Goal: Book appointment/travel/reservation

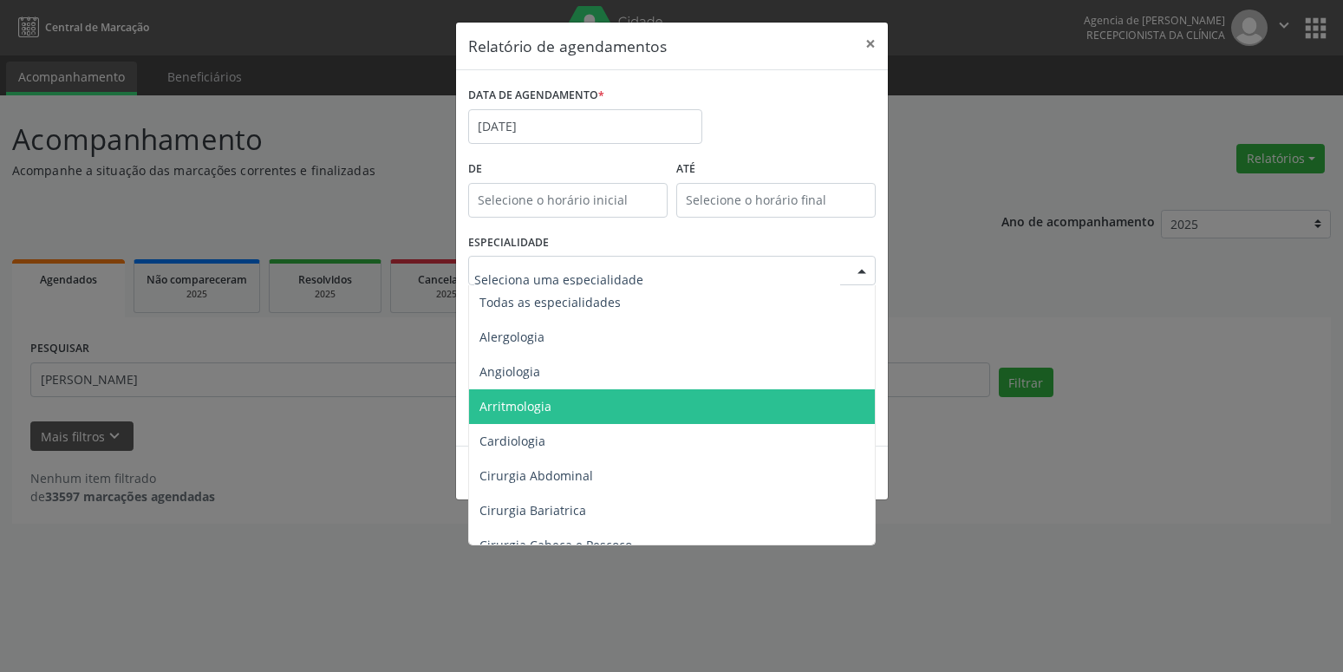
click at [523, 439] on span "Cardiologia" at bounding box center [512, 441] width 66 height 16
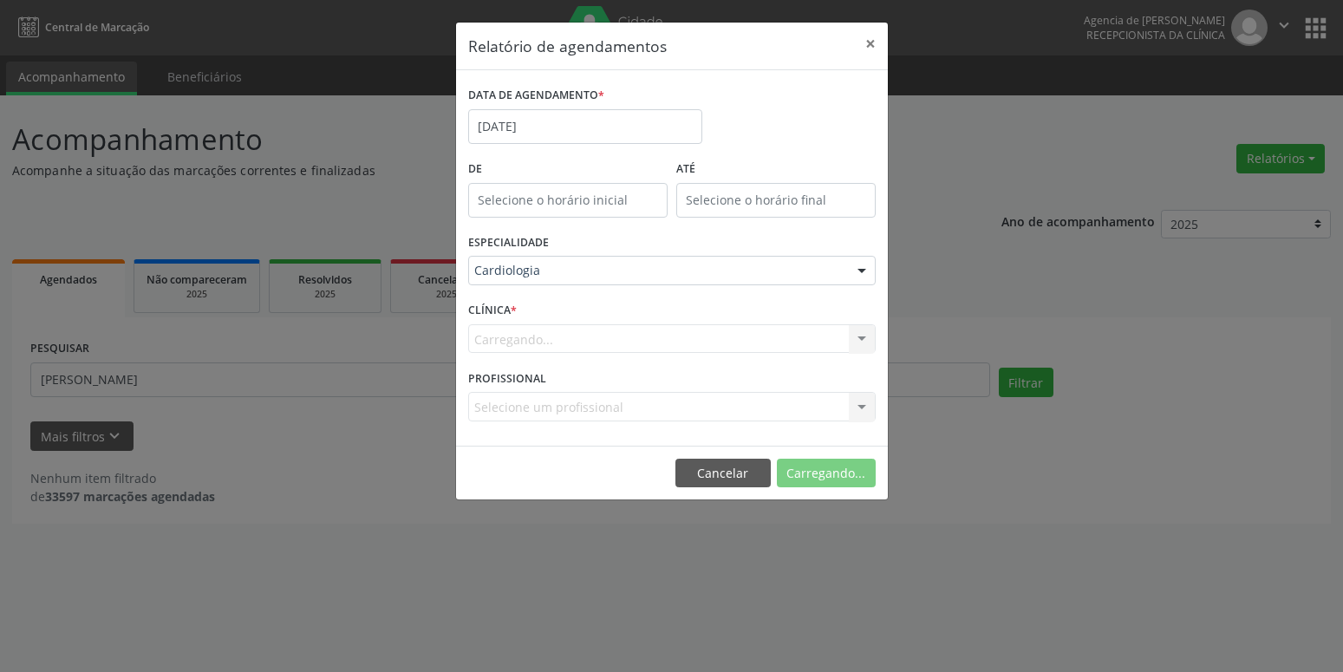
click at [538, 341] on div "Carregando... Agencia de [PERSON_NAME] resultado encontrado para: " " Não há ne…" at bounding box center [671, 338] width 407 height 29
click at [829, 477] on button "Imprimir" at bounding box center [827, 473] width 95 height 29
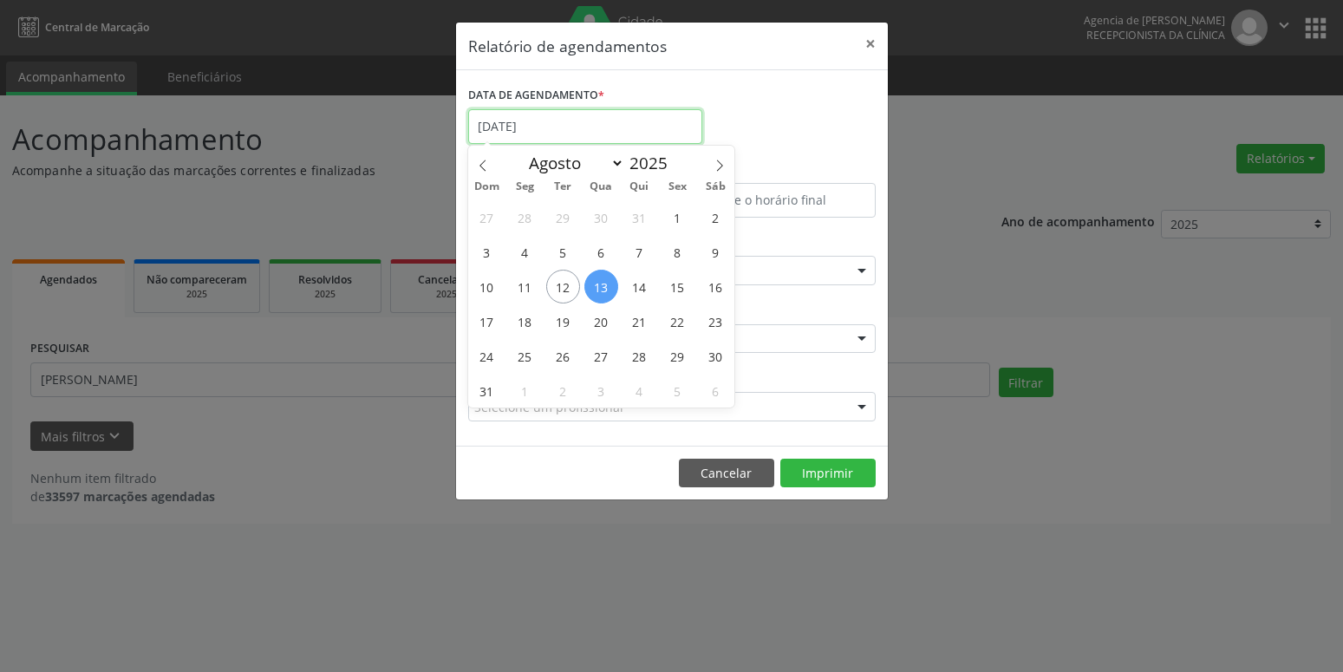
click at [505, 134] on input "[DATE]" at bounding box center [585, 126] width 234 height 35
click at [680, 297] on span "15" at bounding box center [678, 287] width 34 height 34
type input "[DATE]"
click at [680, 297] on span "15" at bounding box center [678, 287] width 34 height 34
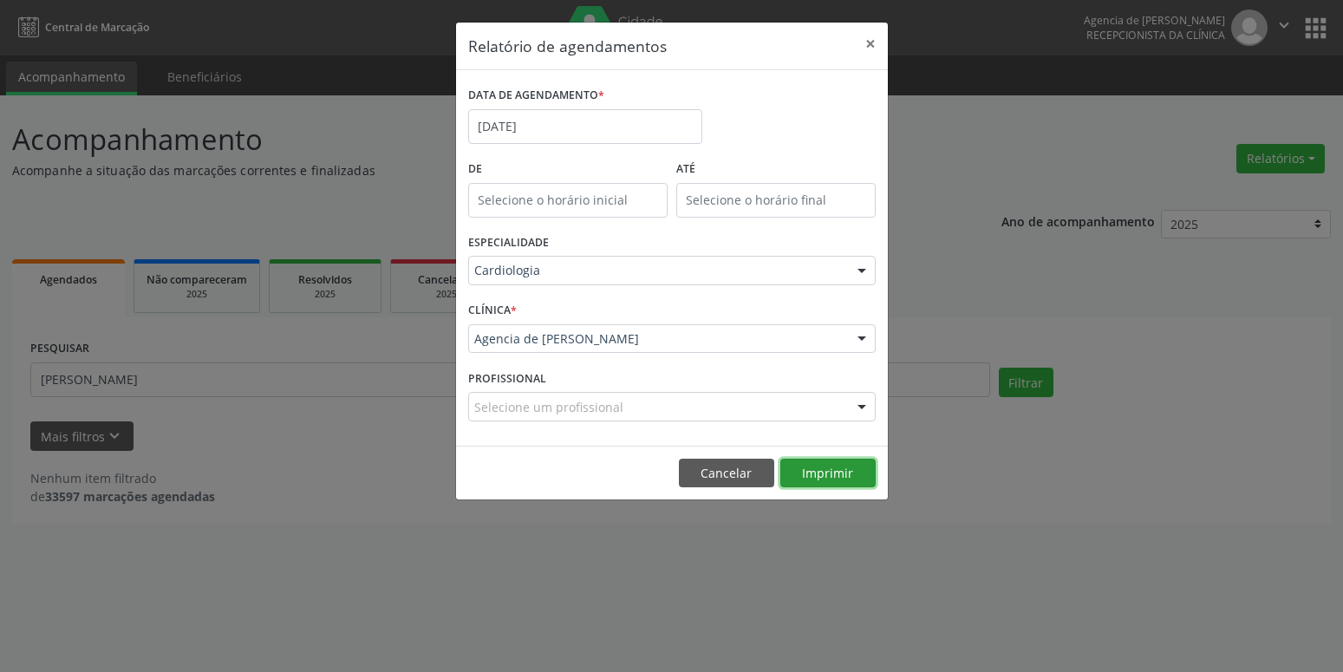
click at [832, 476] on button "Imprimir" at bounding box center [827, 473] width 95 height 29
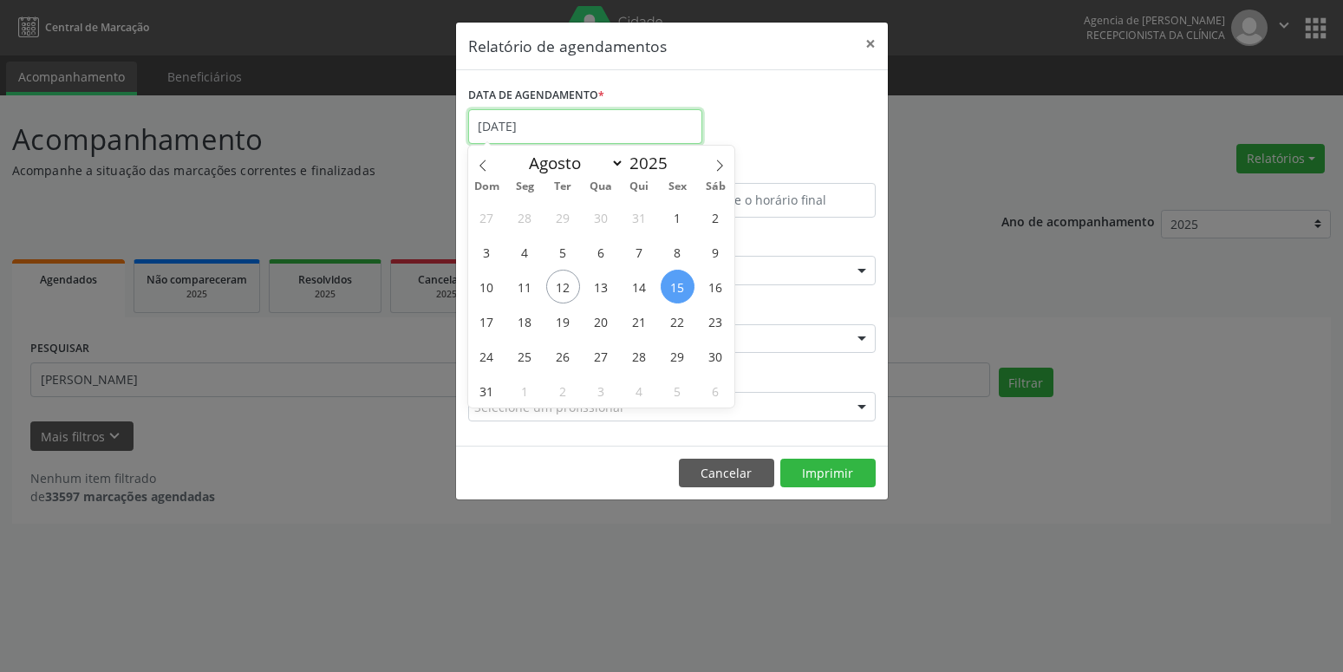
drag, startPoint x: 540, startPoint y: 132, endPoint x: 533, endPoint y: 148, distance: 17.9
click at [537, 138] on input "[DATE]" at bounding box center [585, 126] width 234 height 35
click at [641, 320] on span "21" at bounding box center [639, 321] width 34 height 34
type input "[DATE]"
click at [642, 320] on span "21" at bounding box center [639, 321] width 34 height 34
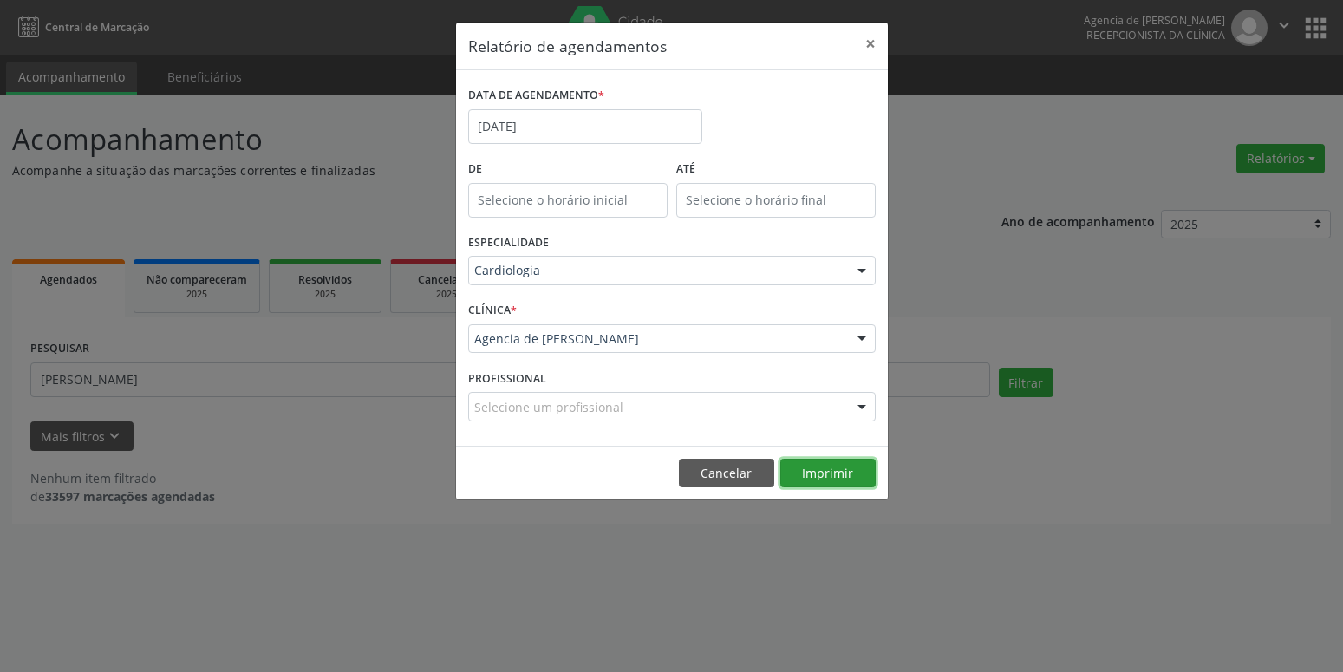
click at [812, 471] on button "Imprimir" at bounding box center [827, 473] width 95 height 29
